Goal: Task Accomplishment & Management: Use online tool/utility

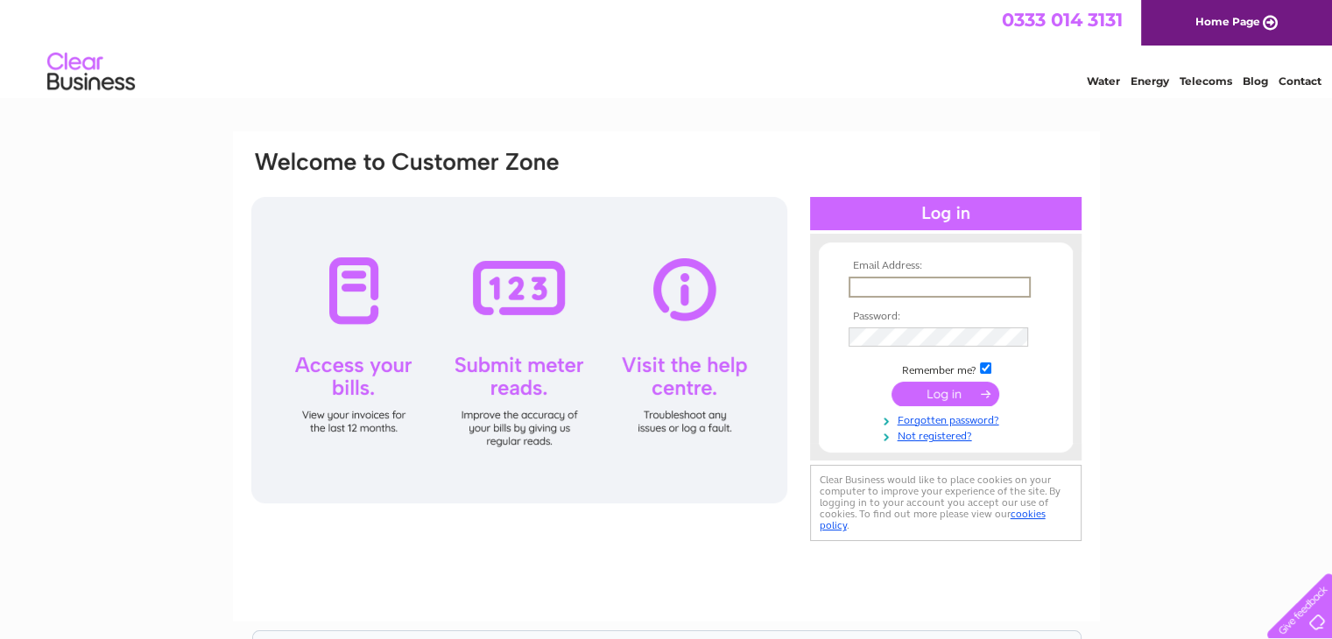
click at [903, 282] on input "text" at bounding box center [940, 287] width 182 height 21
type input "[PERSON_NAME][EMAIL_ADDRESS][DOMAIN_NAME]"
click at [951, 395] on input "submit" at bounding box center [946, 392] width 108 height 25
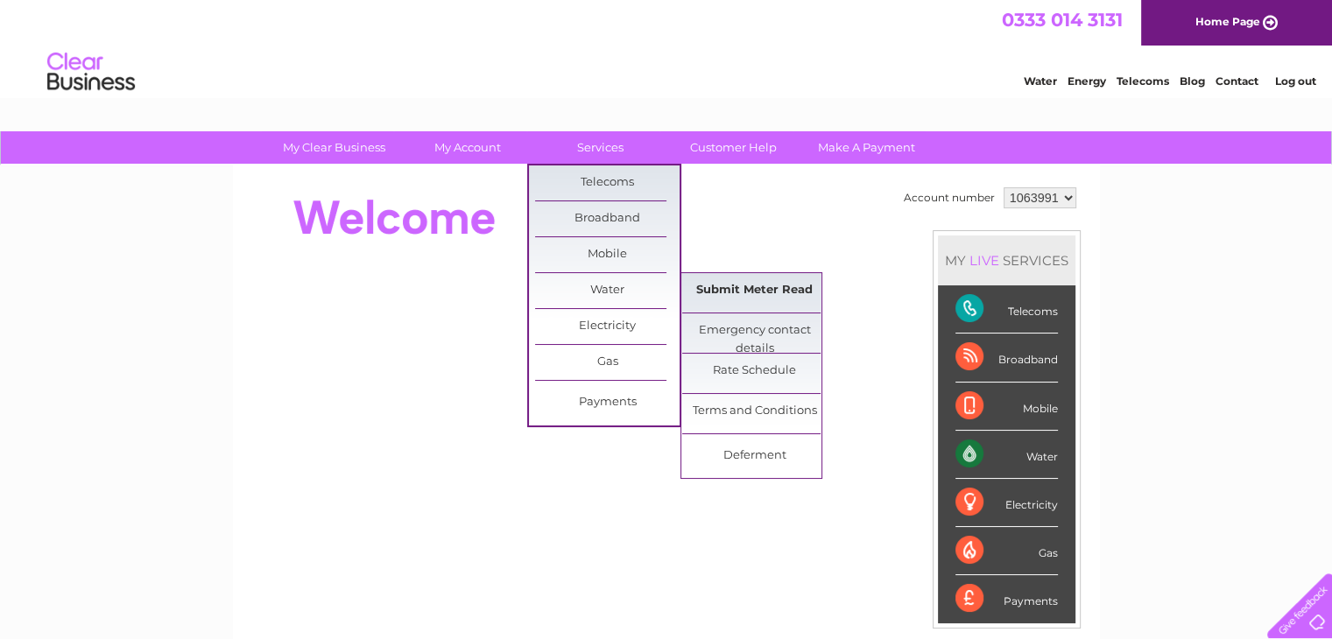
click at [744, 288] on link "Submit Meter Read" at bounding box center [754, 290] width 145 height 35
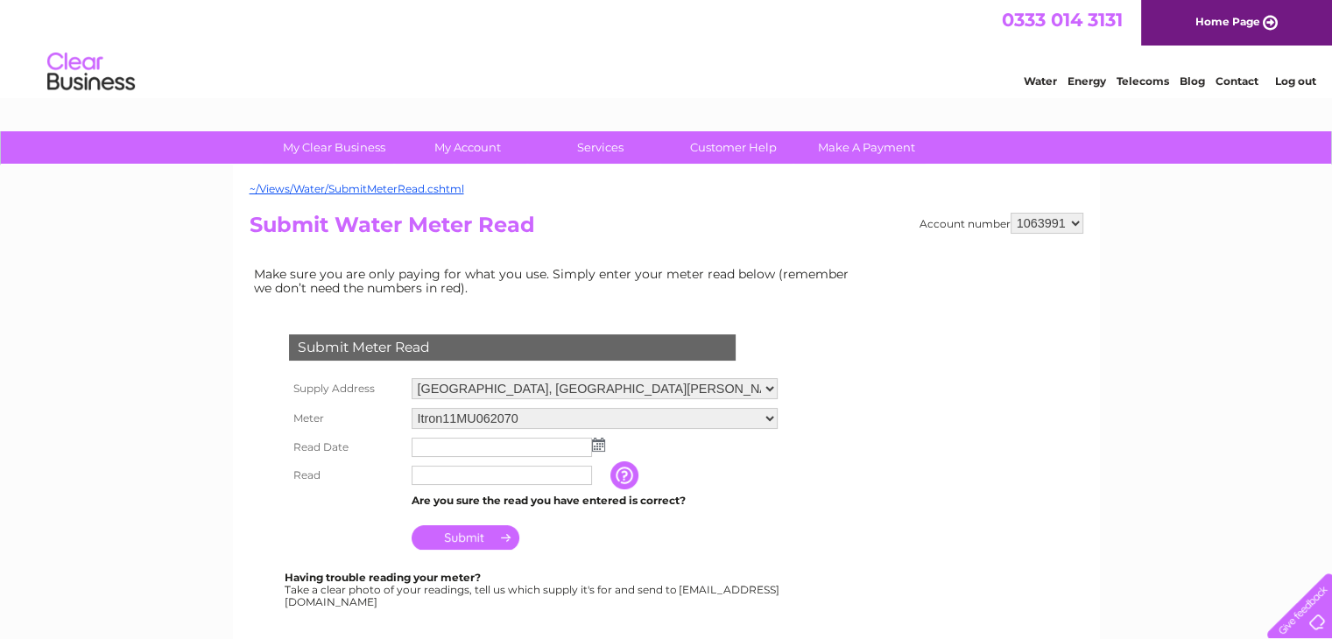
click at [596, 446] on img at bounding box center [598, 445] width 13 height 14
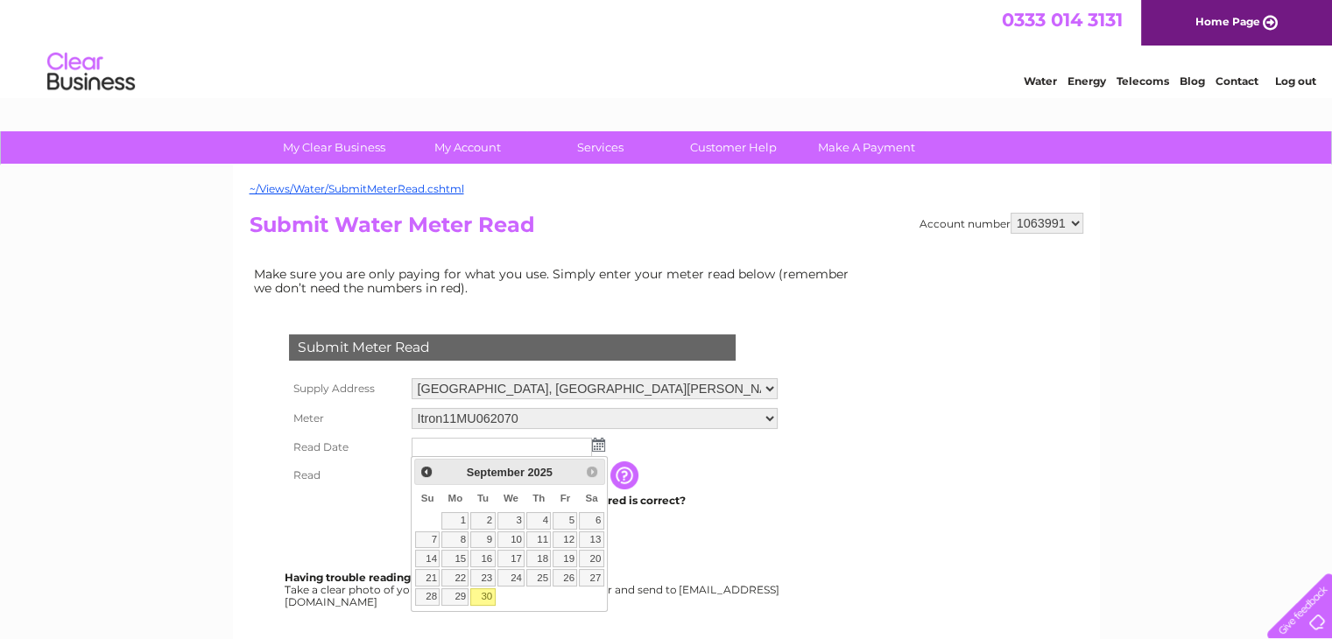
click at [485, 596] on link "30" at bounding box center [482, 598] width 25 height 18
type input "2025/09/30"
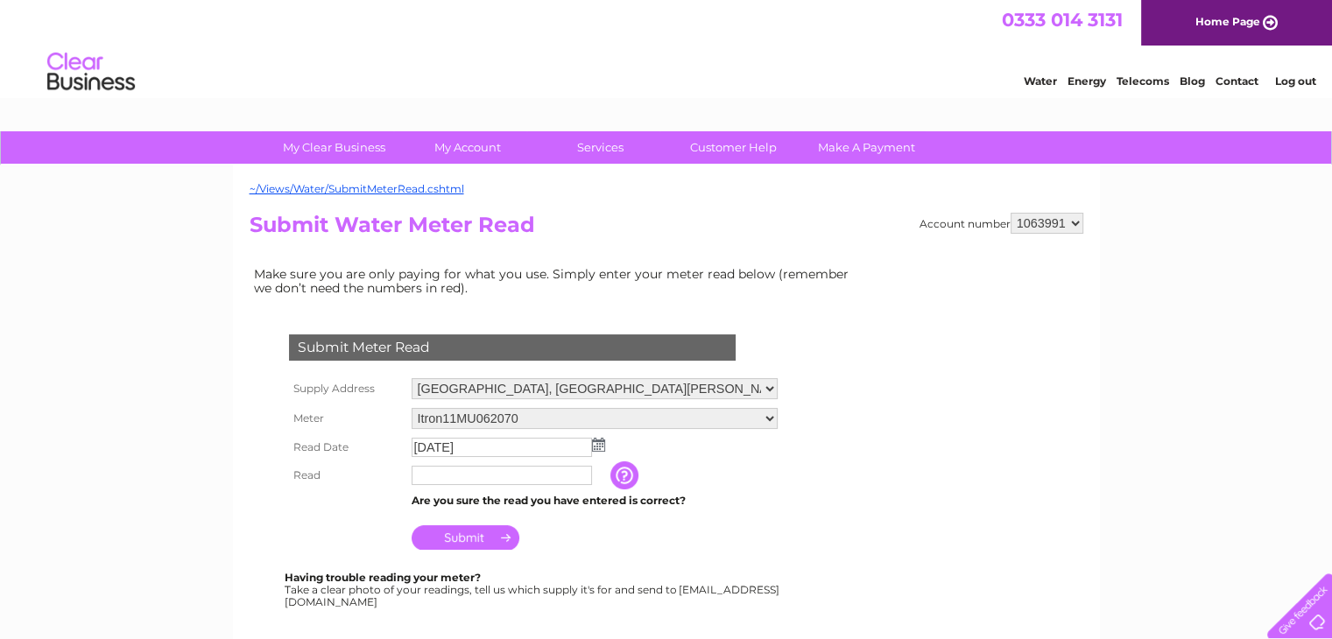
click at [480, 476] on input "text" at bounding box center [502, 475] width 180 height 19
type input "4521"
click at [461, 530] on input "Submit" at bounding box center [466, 538] width 108 height 25
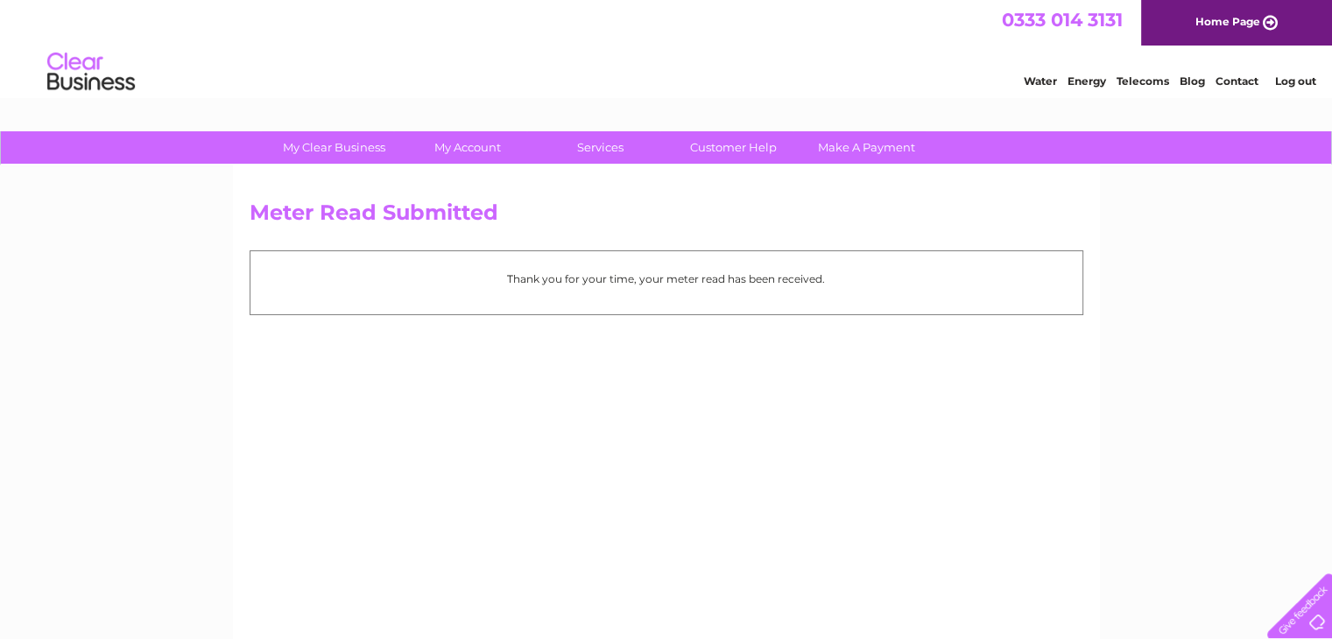
click at [1297, 78] on link "Log out" at bounding box center [1294, 80] width 41 height 13
